Goal: Task Accomplishment & Management: Manage account settings

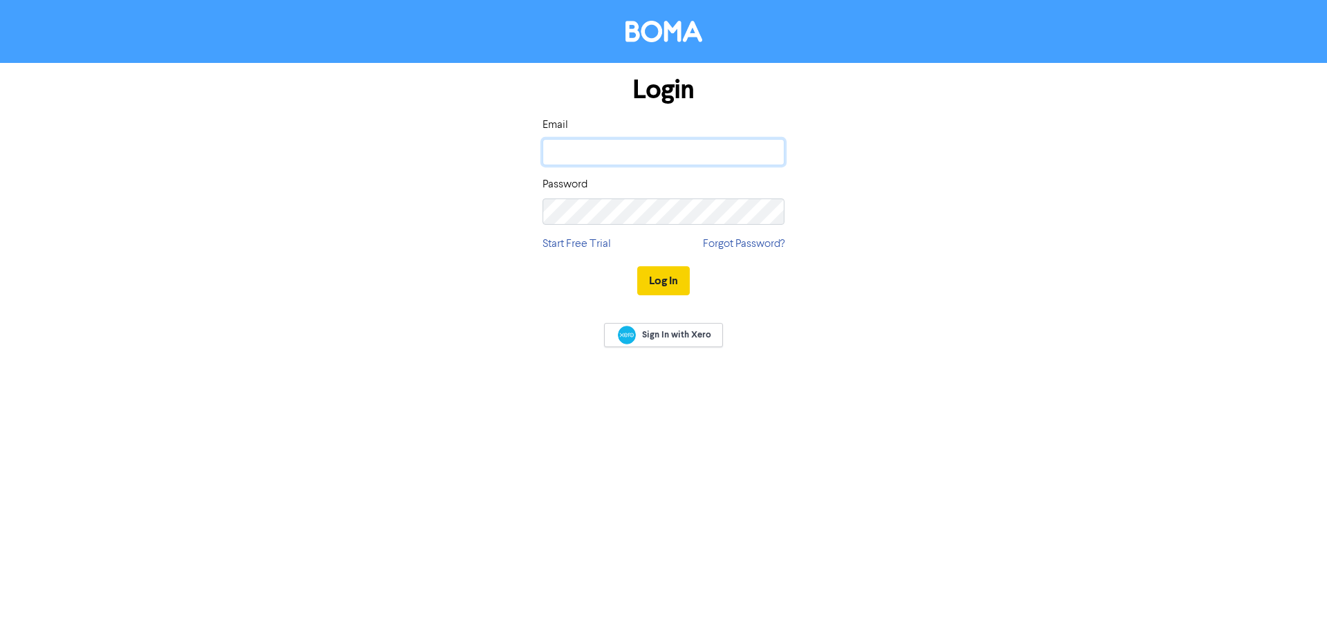
type input "[PERSON_NAME][EMAIL_ADDRESS][DOMAIN_NAME]"
click at [666, 279] on button "Log In" at bounding box center [663, 280] width 53 height 29
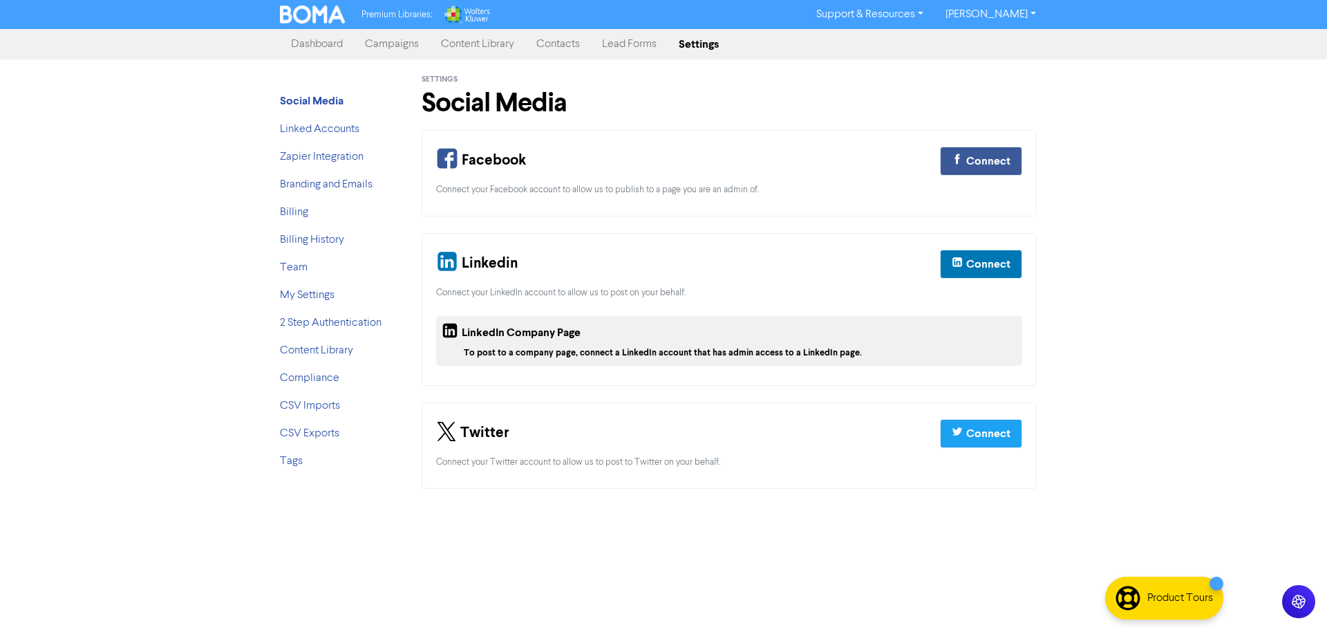
click at [1021, 17] on link "[PERSON_NAME]" at bounding box center [990, 14] width 113 height 22
click at [909, 20] on link "Support & Resources" at bounding box center [869, 14] width 129 height 22
click at [333, 49] on link "Dashboard" at bounding box center [317, 44] width 74 height 28
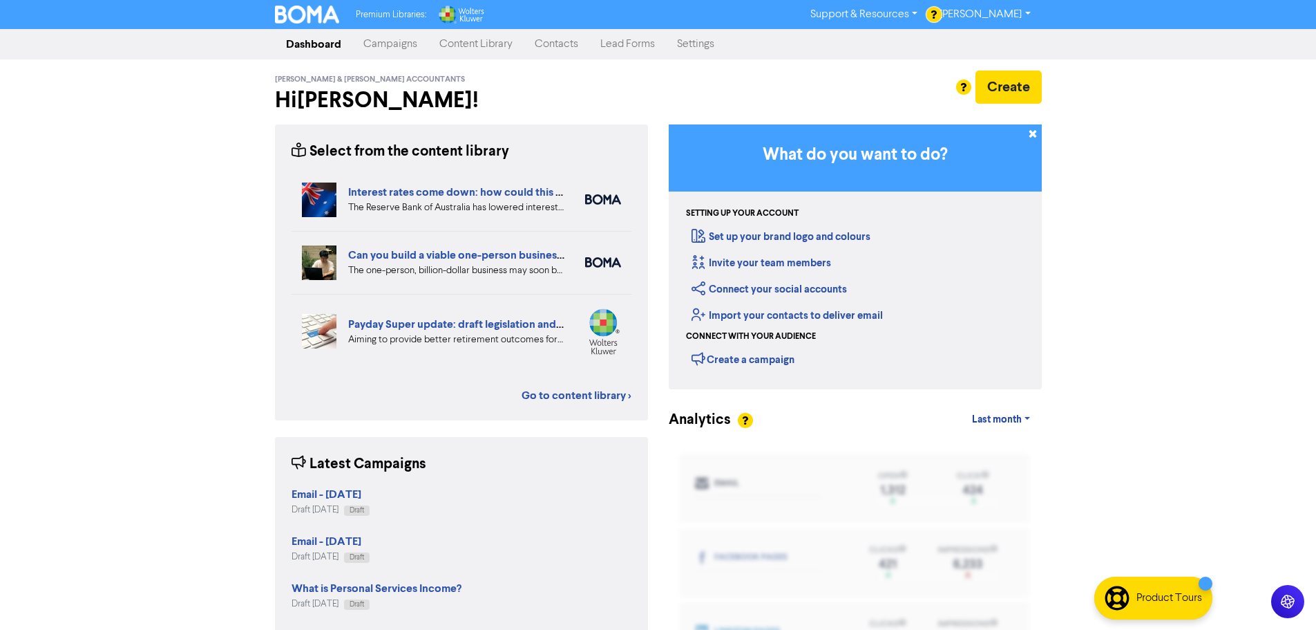
click at [688, 55] on link "Settings" at bounding box center [695, 44] width 59 height 28
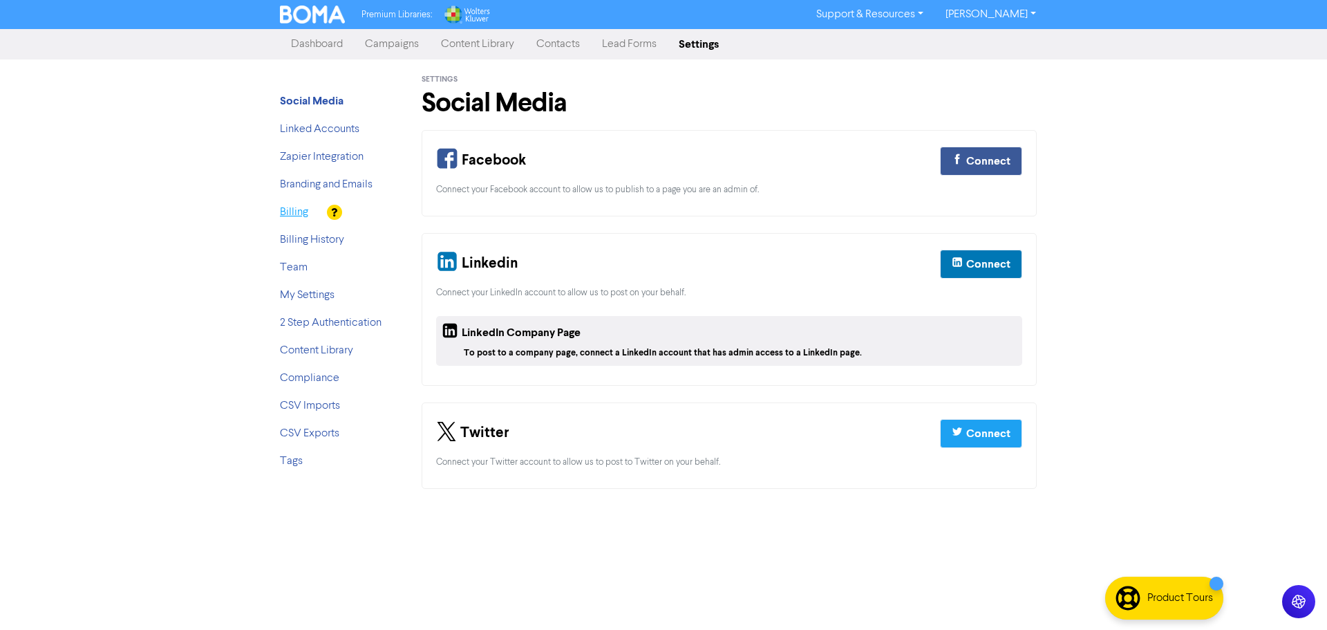
click at [298, 218] on link "Billing" at bounding box center [294, 212] width 28 height 11
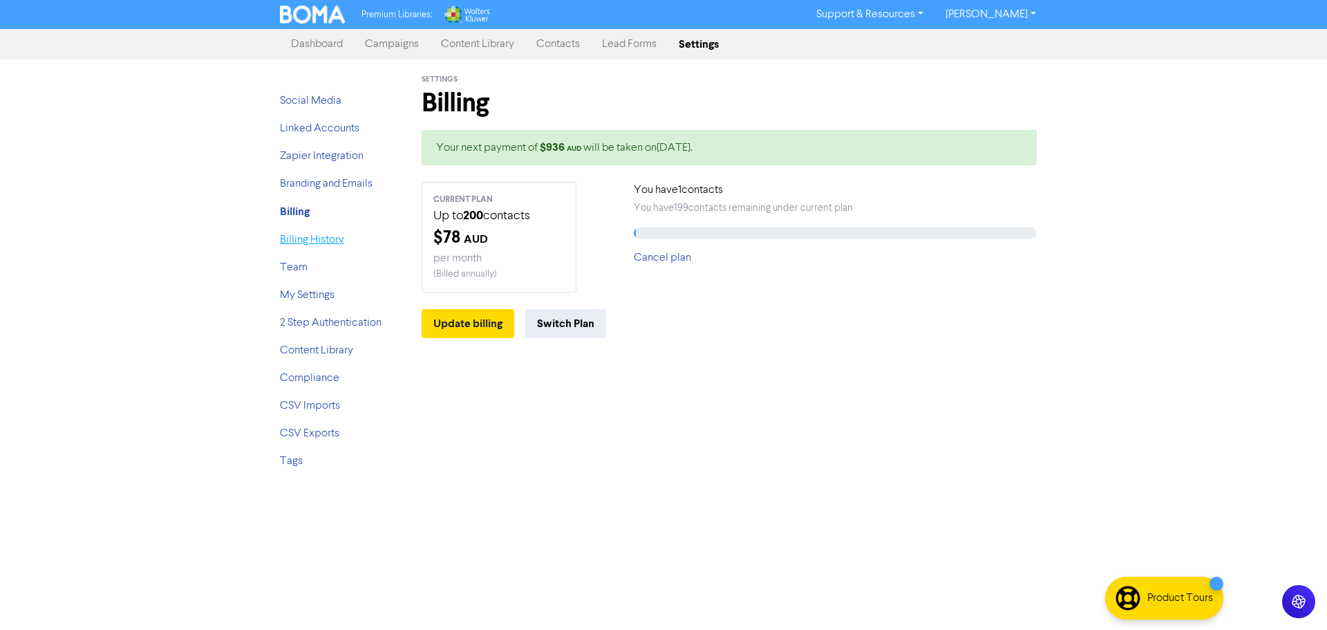
click at [326, 245] on link "Billing History" at bounding box center [312, 239] width 64 height 11
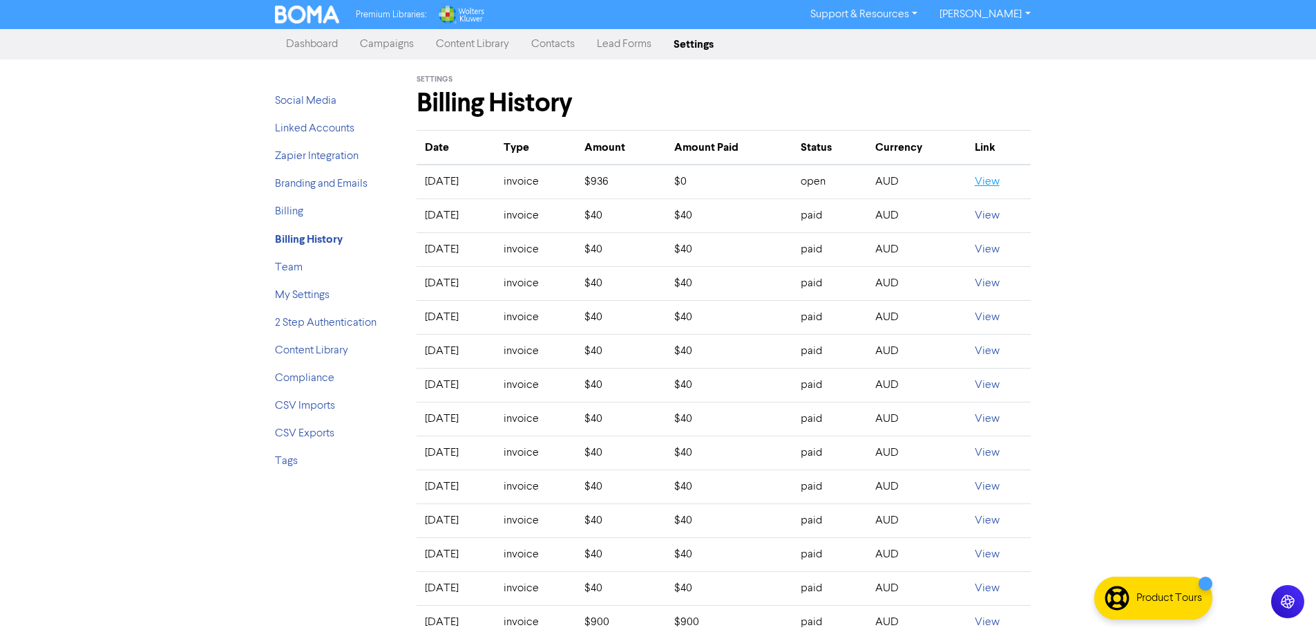
click at [1000, 185] on link "View" at bounding box center [987, 181] width 25 height 11
click at [995, 187] on link "View" at bounding box center [987, 181] width 25 height 11
click at [1028, 14] on link "[PERSON_NAME]" at bounding box center [985, 14] width 113 height 22
click at [991, 46] on button "Log Out" at bounding box center [983, 41] width 109 height 17
